Goal: Task Accomplishment & Management: Use online tool/utility

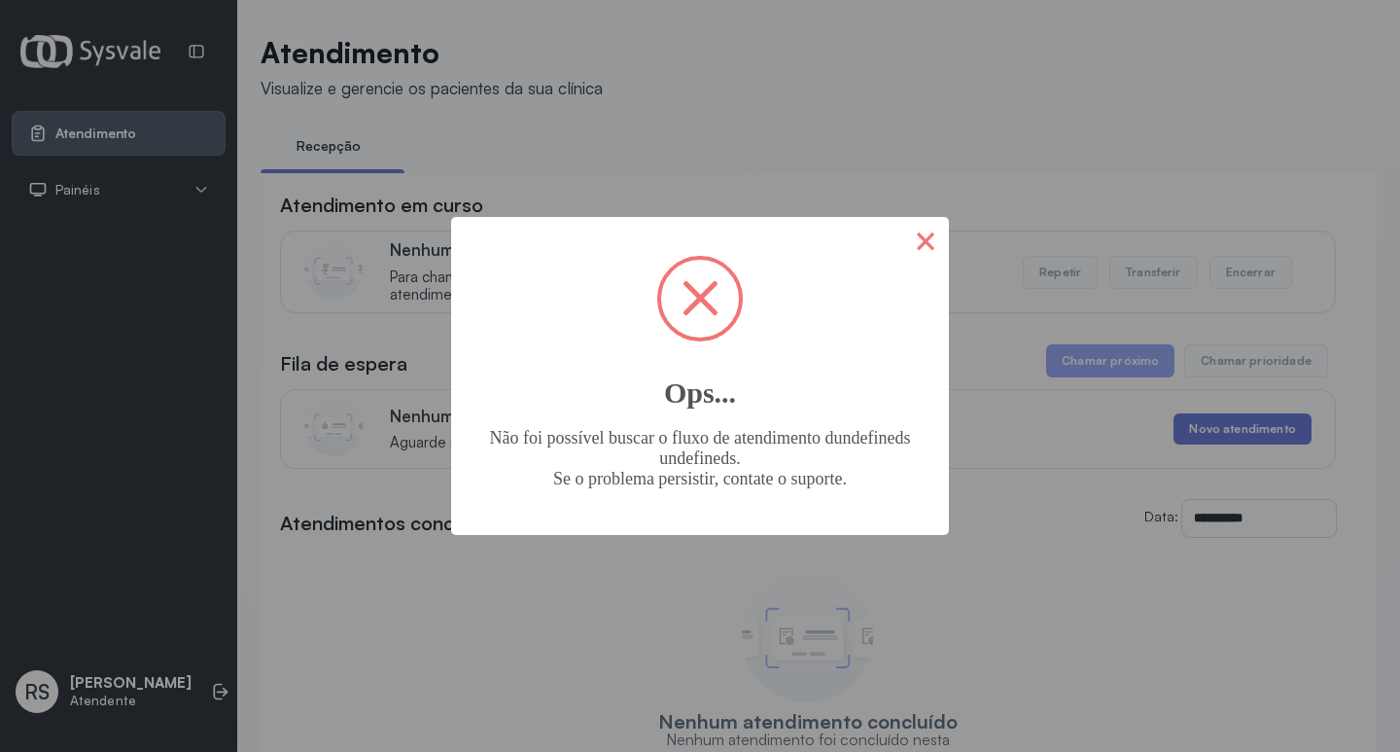
click at [933, 242] on button "×" at bounding box center [925, 240] width 47 height 47
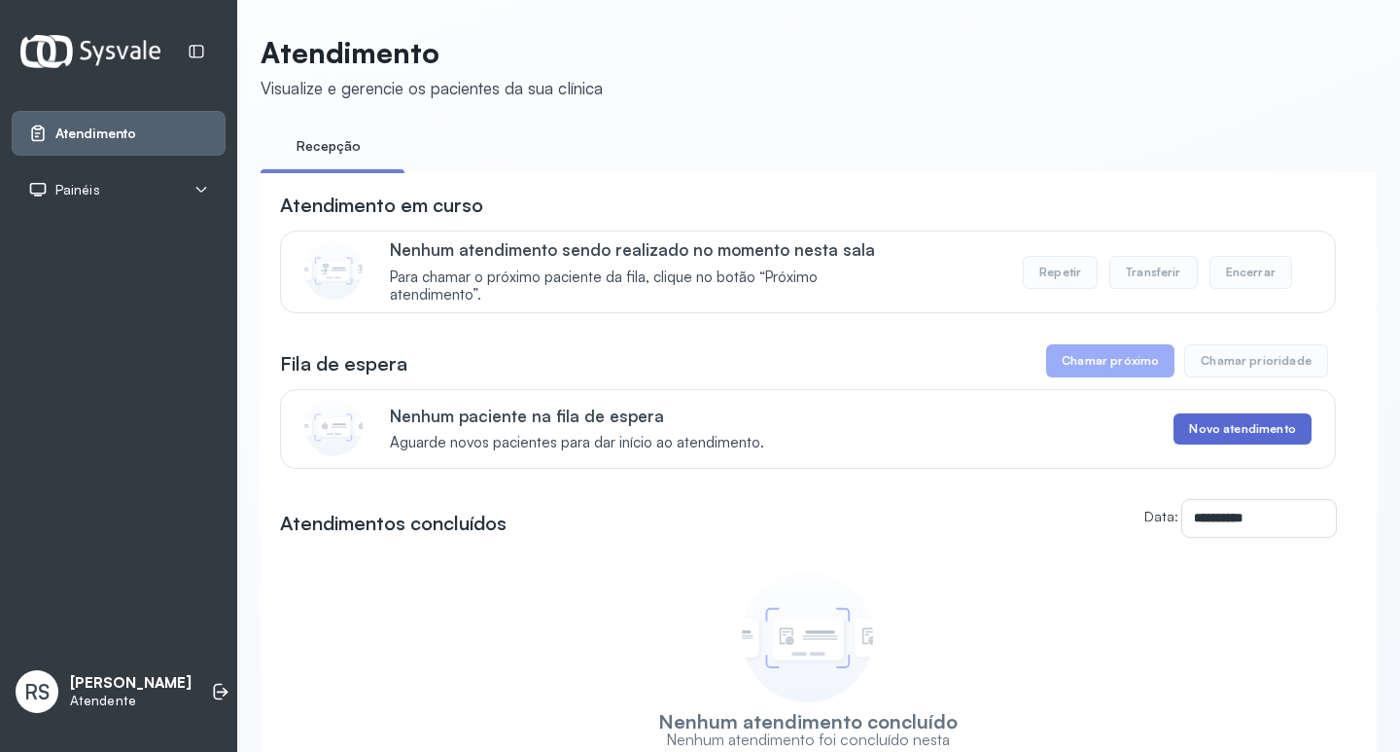
click at [1243, 430] on button "Novo atendimento" at bounding box center [1242, 428] width 137 height 31
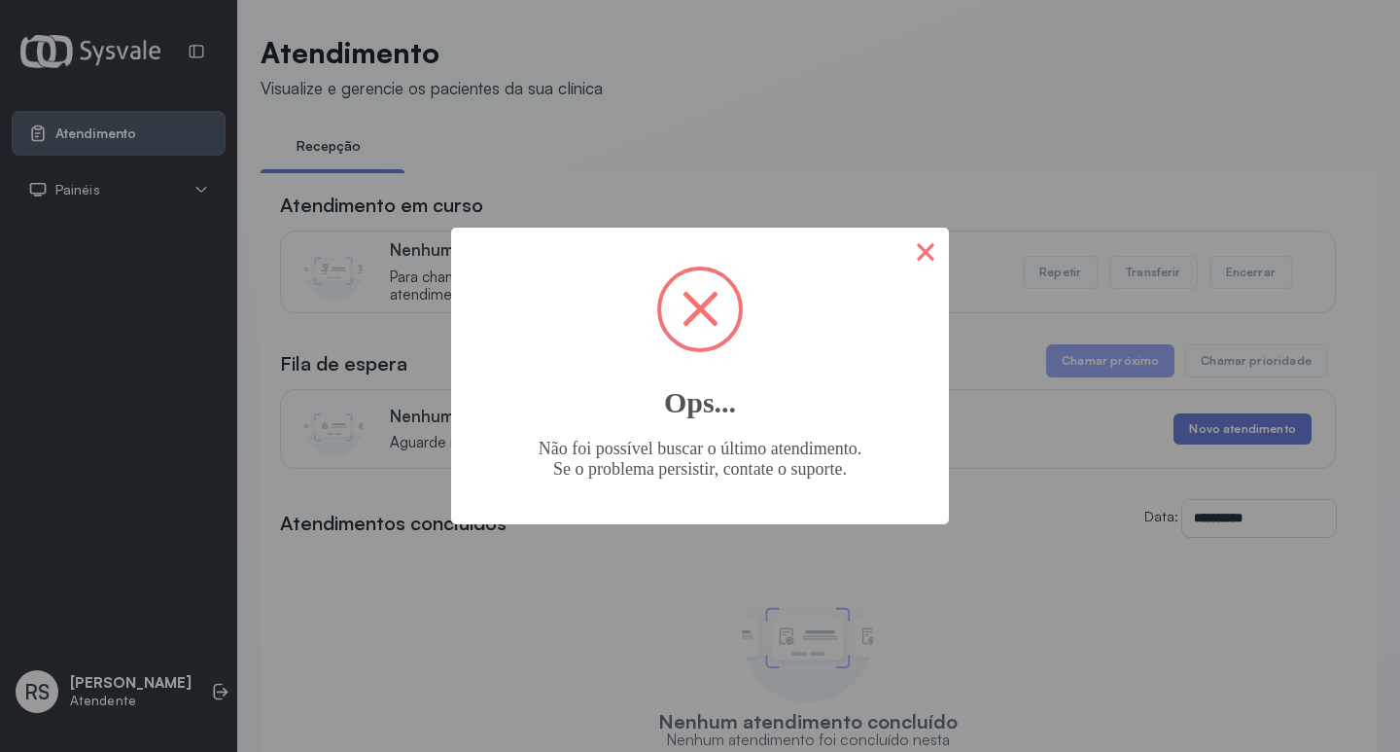
click at [928, 243] on button "×" at bounding box center [925, 251] width 47 height 47
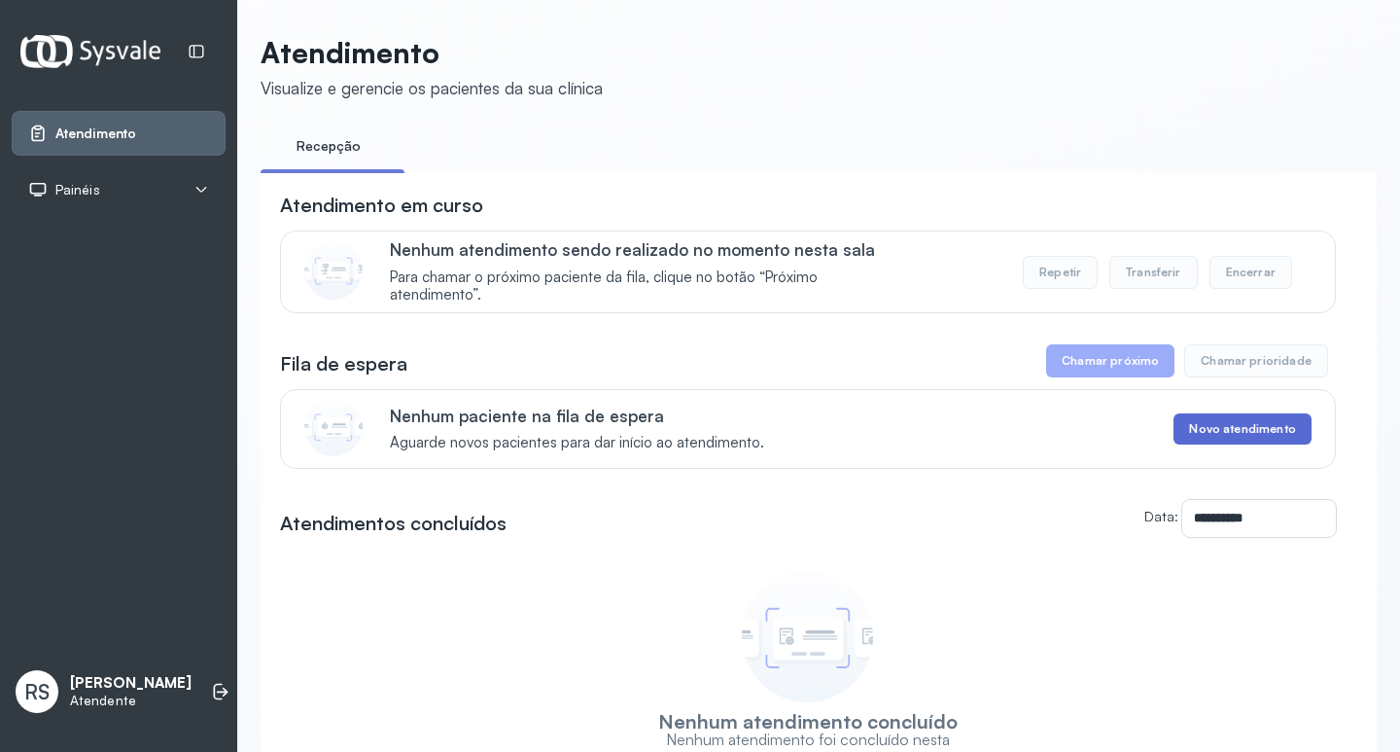
click at [1212, 429] on button "Novo atendimento" at bounding box center [1242, 428] width 137 height 31
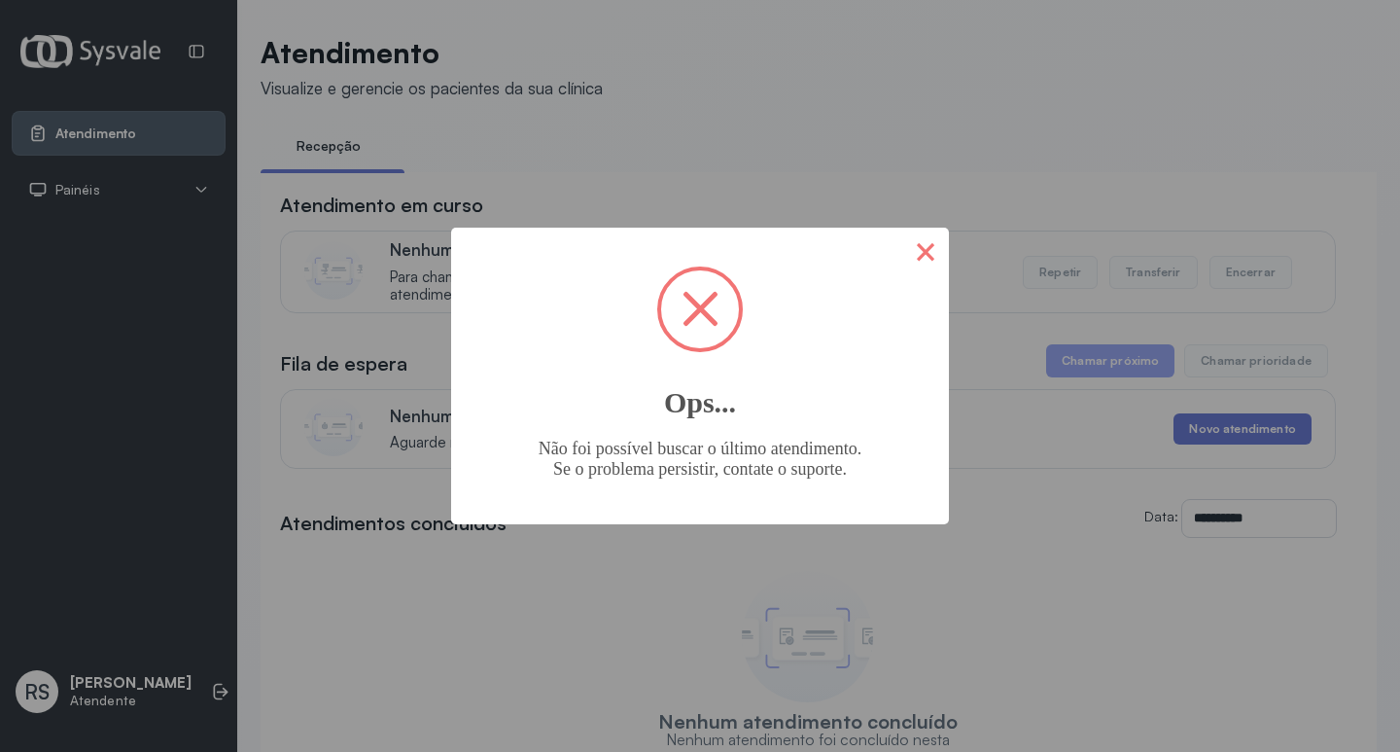
click at [936, 256] on button "×" at bounding box center [925, 251] width 47 height 47
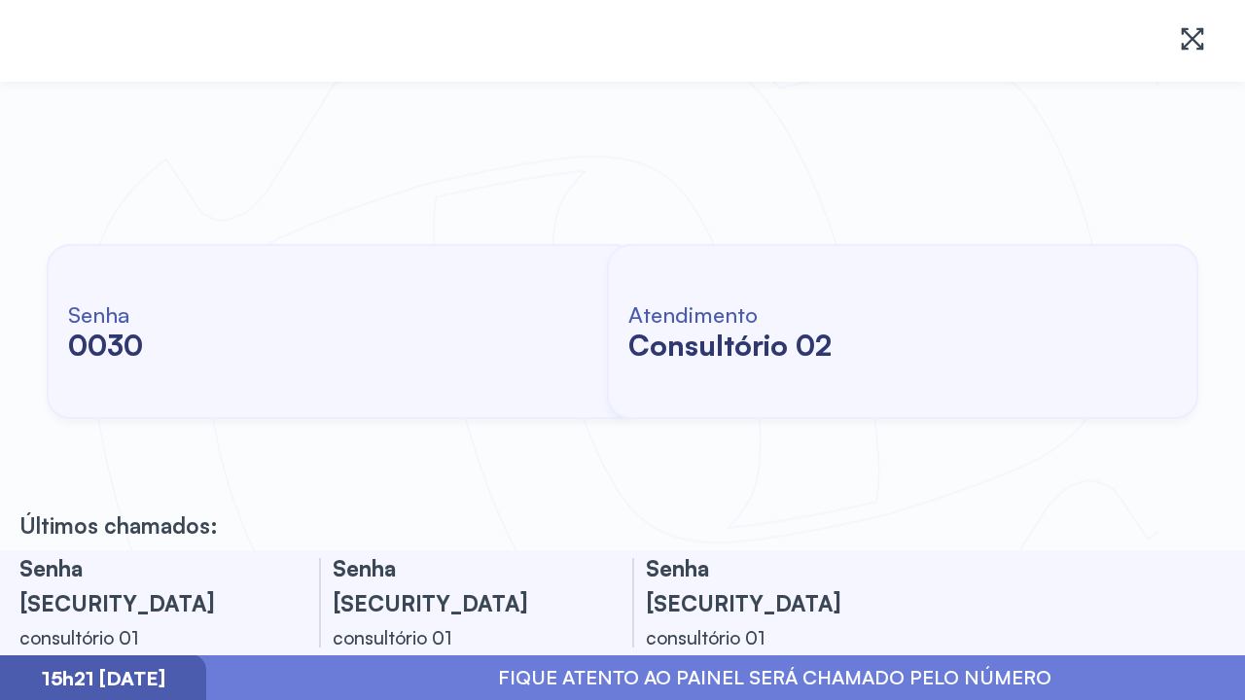
drag, startPoint x: 471, startPoint y: 126, endPoint x: 539, endPoint y: 161, distance: 76.5
click at [484, 132] on div "Senha [SECURITY_DATA] Atendimento consultório 02" at bounding box center [622, 332] width 1245 height 438
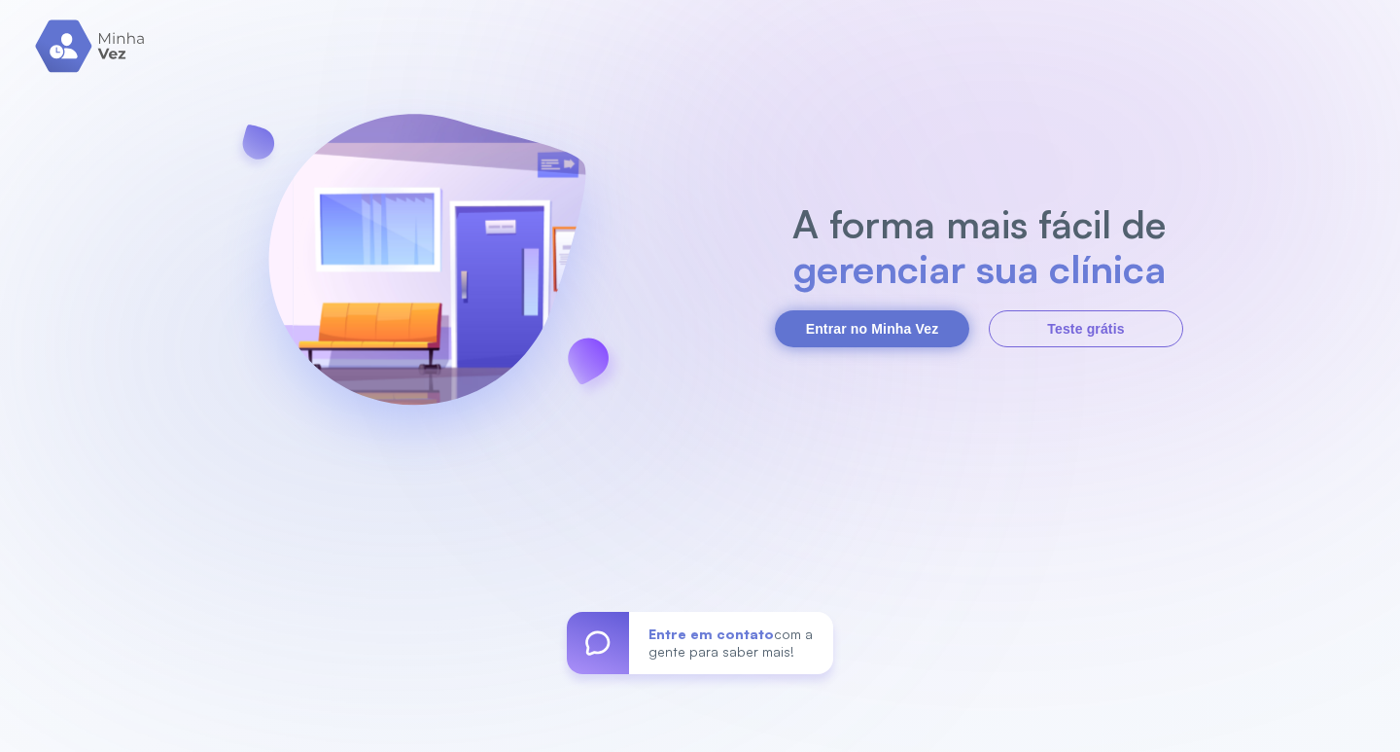
click at [839, 316] on button "Entrar no Minha Vez" at bounding box center [872, 328] width 194 height 37
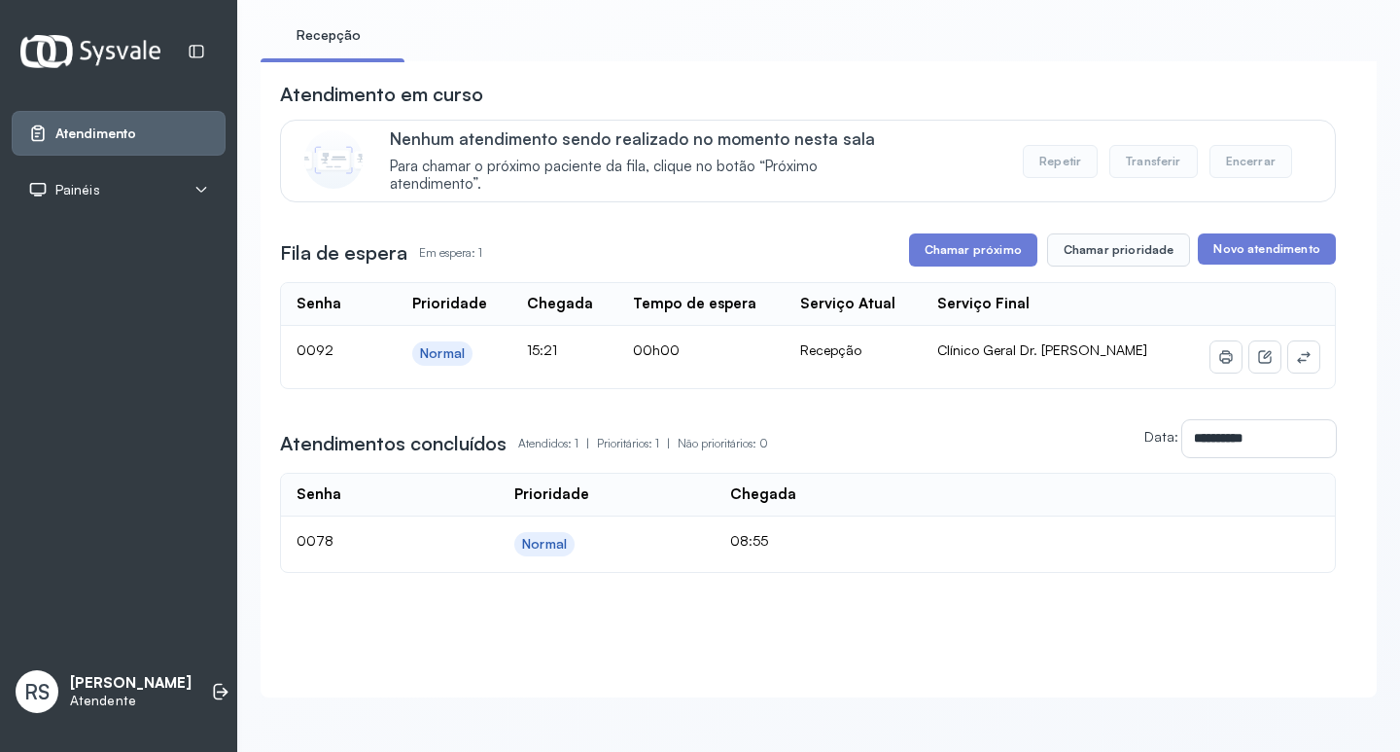
scroll to position [131, 0]
click at [997, 233] on button "Chamar próximo" at bounding box center [973, 249] width 128 height 33
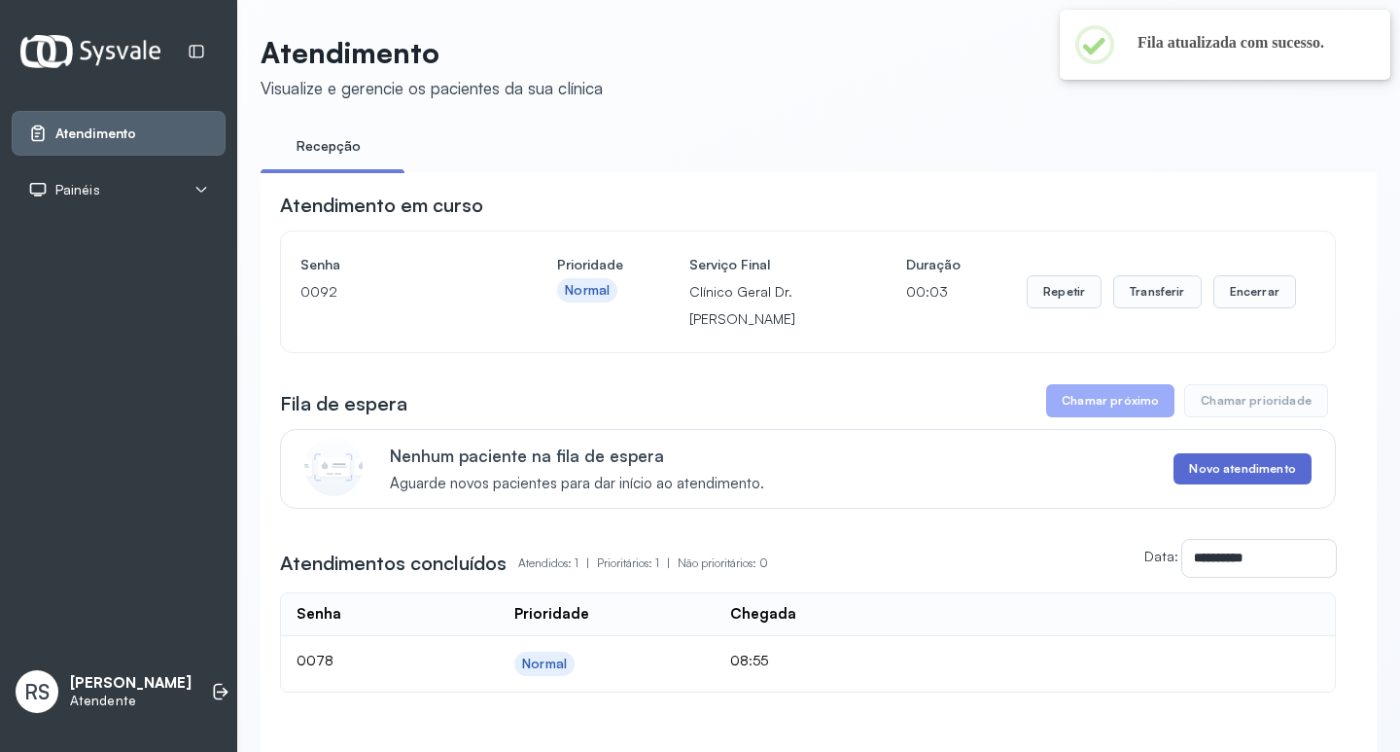
click at [1218, 472] on button "Novo atendimento" at bounding box center [1242, 468] width 137 height 31
